Goal: Task Accomplishment & Management: Use online tool/utility

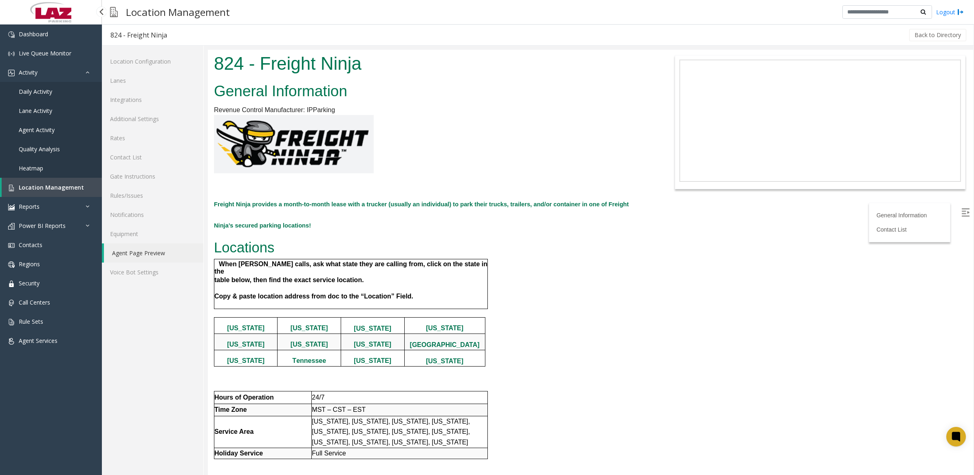
click at [35, 92] on span "Daily Activity" at bounding box center [35, 92] width 33 height 8
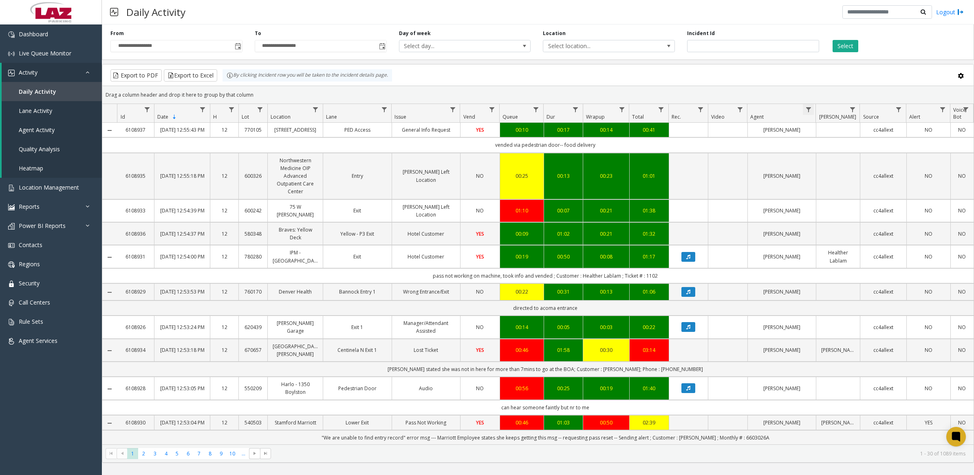
click at [805, 112] on span "Data table" at bounding box center [808, 109] width 7 height 7
click at [820, 147] on input "Agent Filter" at bounding box center [843, 145] width 69 height 14
type input "****"
click at [857, 226] on button "Filter" at bounding box center [860, 221] width 33 height 18
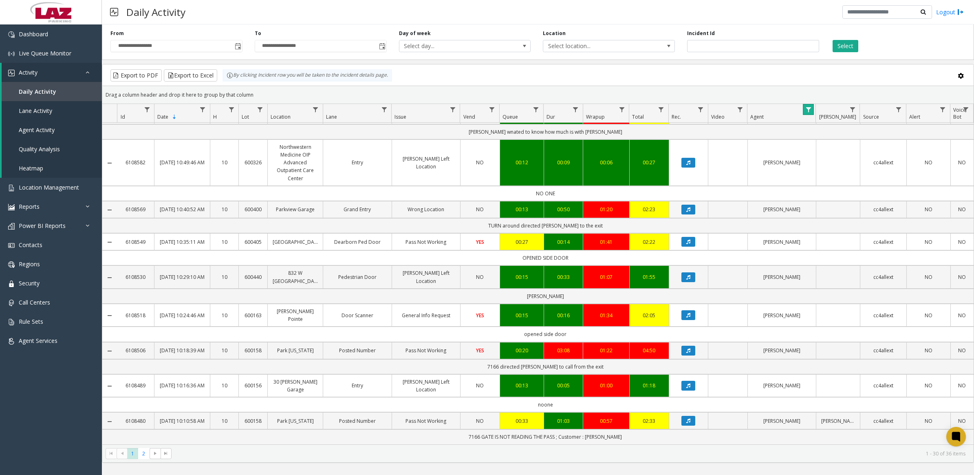
scroll to position [865, 0]
click at [143, 453] on span "2" at bounding box center [143, 453] width 11 height 11
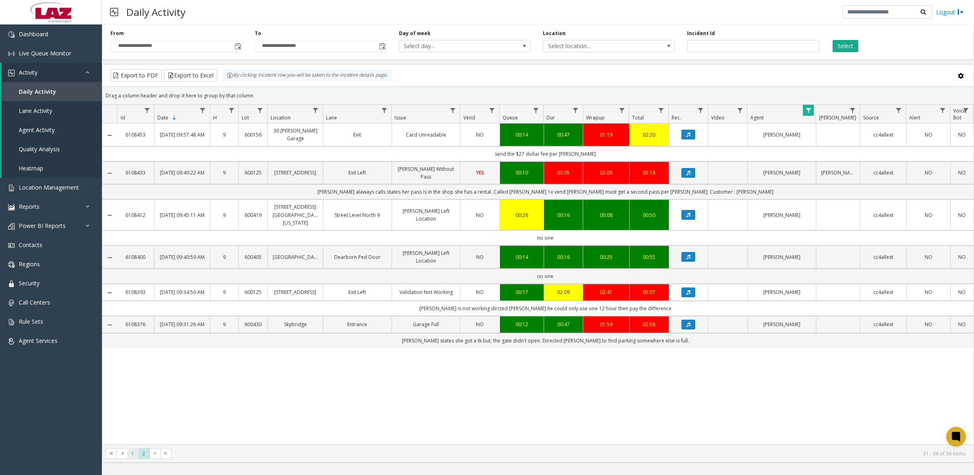
click at [130, 452] on span "1" at bounding box center [132, 453] width 11 height 11
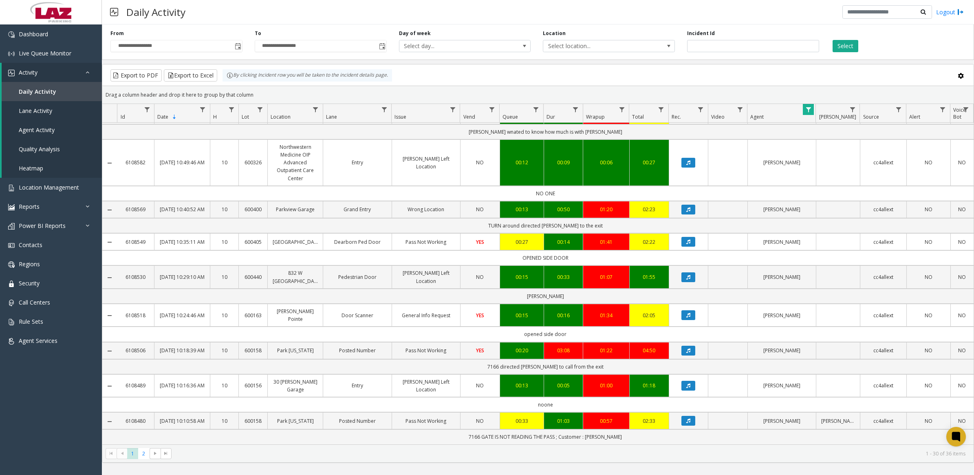
scroll to position [865, 0]
